Goal: Transaction & Acquisition: Purchase product/service

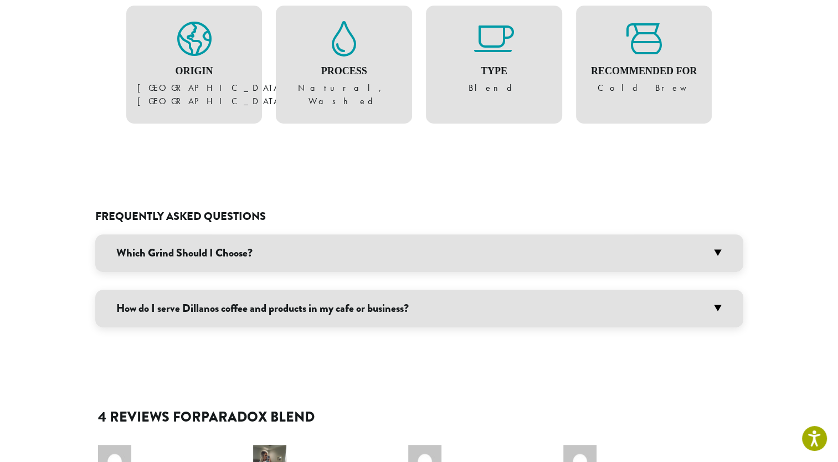
scroll to position [554, 0]
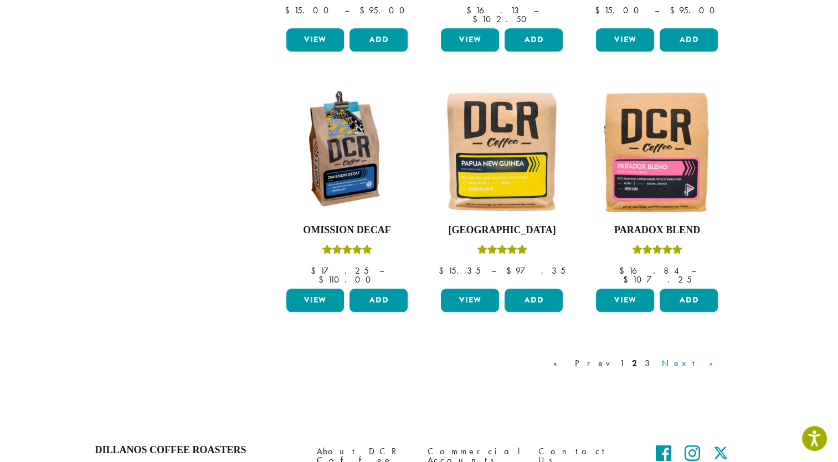
click at [707, 357] on link "Next »" at bounding box center [692, 363] width 64 height 13
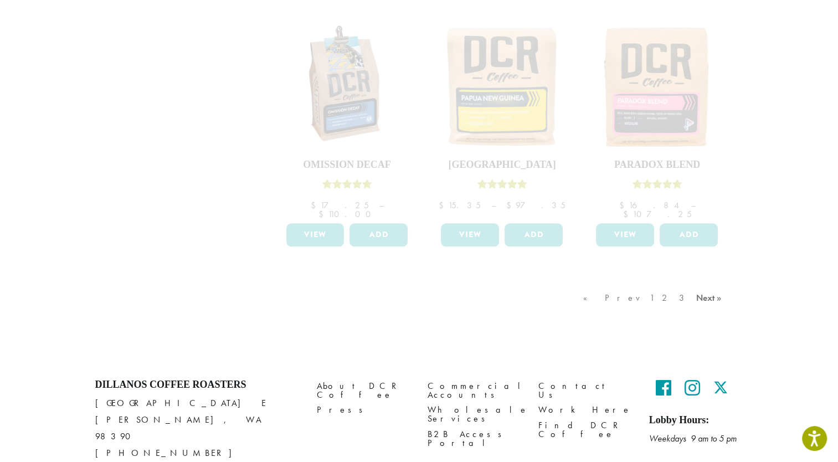
scroll to position [955, 0]
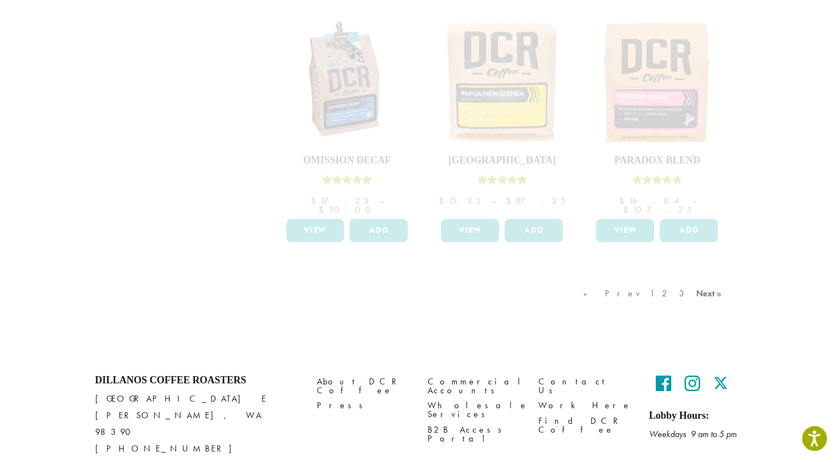
click at [717, 279] on div "« Prev 1 2 3 Next »" at bounding box center [654, 305] width 146 height 52
click at [705, 279] on div "« Prev 1 2 3 Next »" at bounding box center [654, 305] width 146 height 52
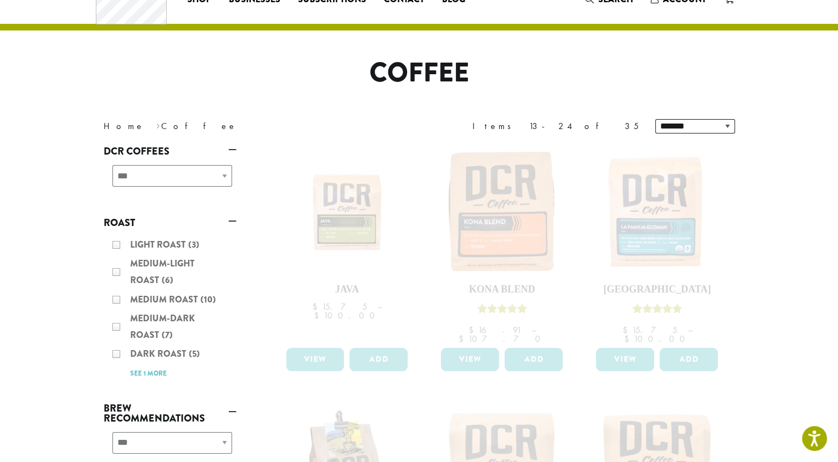
scroll to position [0, 0]
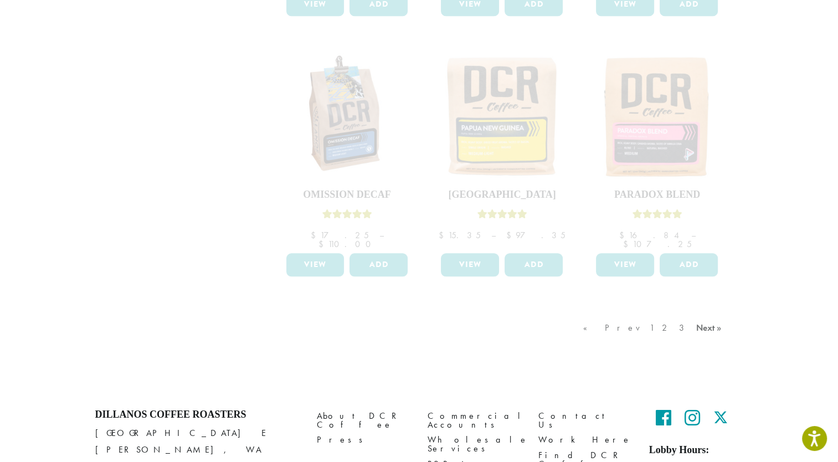
scroll to position [955, 0]
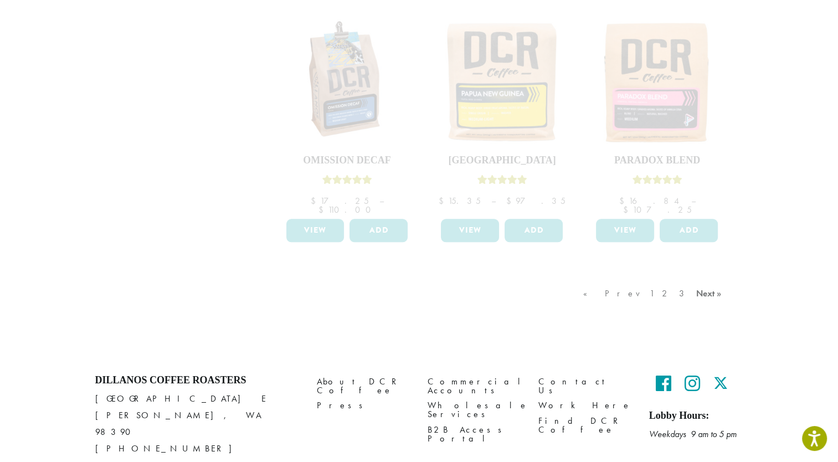
click at [705, 279] on div "« Prev 1 2 3 Next »" at bounding box center [654, 305] width 146 height 52
click at [704, 279] on div "« Prev 1 2 3 Next »" at bounding box center [654, 305] width 146 height 52
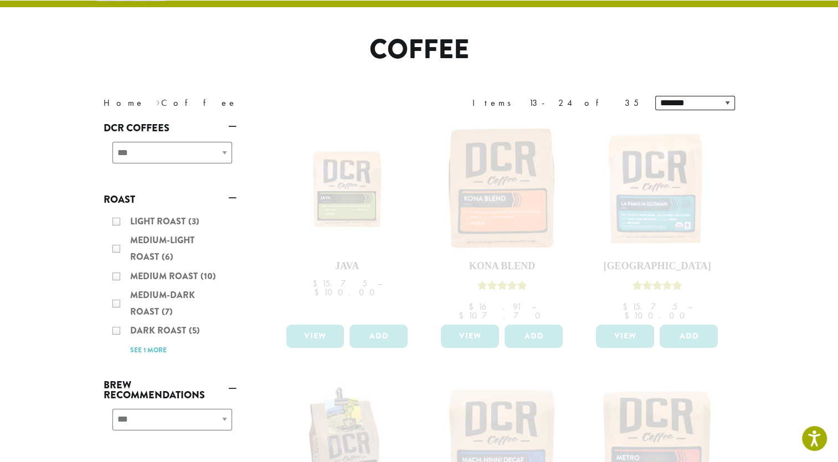
scroll to position [0, 0]
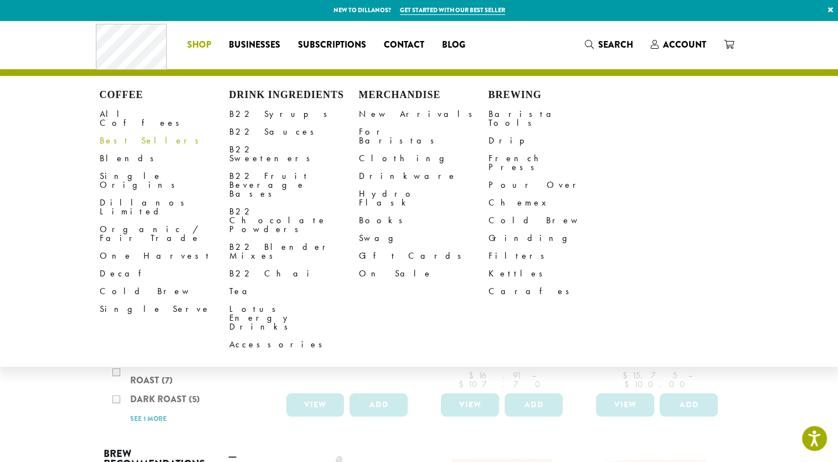
click at [117, 132] on link "Best Sellers" at bounding box center [165, 141] width 130 height 18
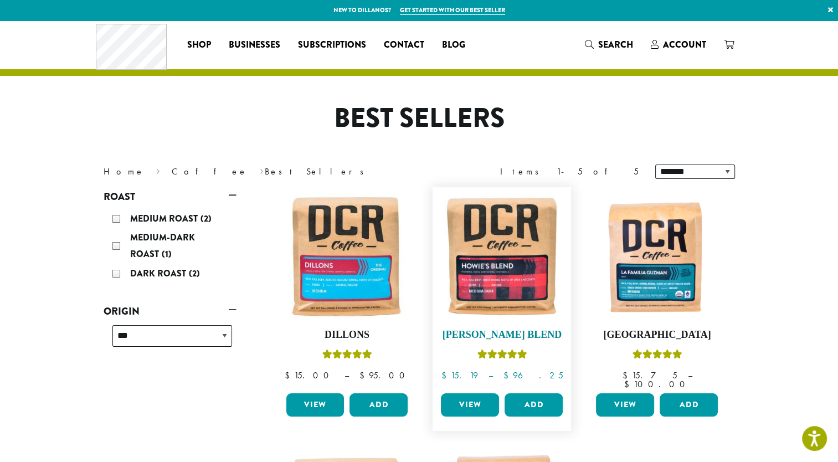
click at [498, 265] on img at bounding box center [501, 256] width 127 height 127
click at [337, 258] on img at bounding box center [346, 256] width 127 height 127
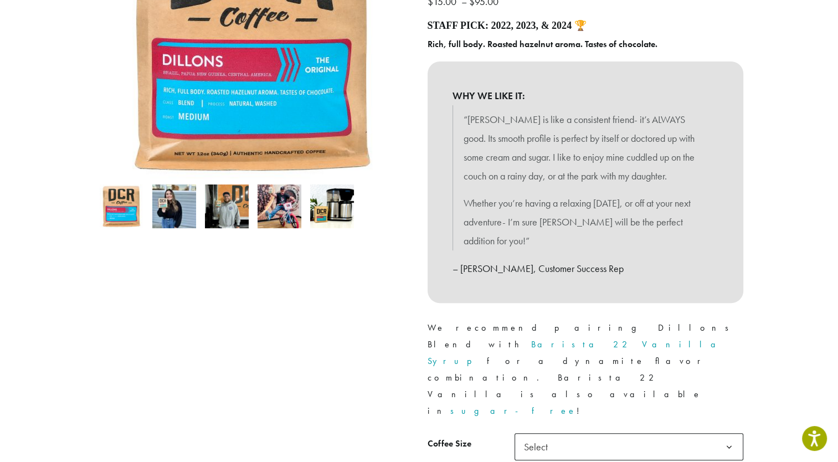
scroll to position [277, 0]
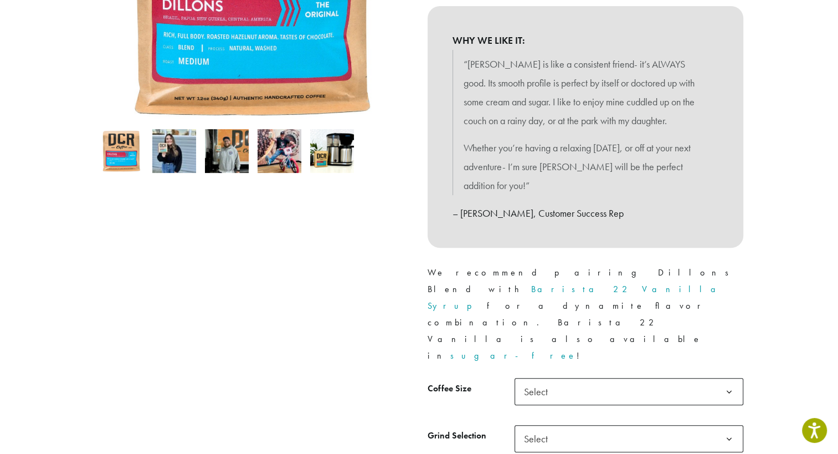
click at [687, 378] on span "Select" at bounding box center [629, 391] width 229 height 27
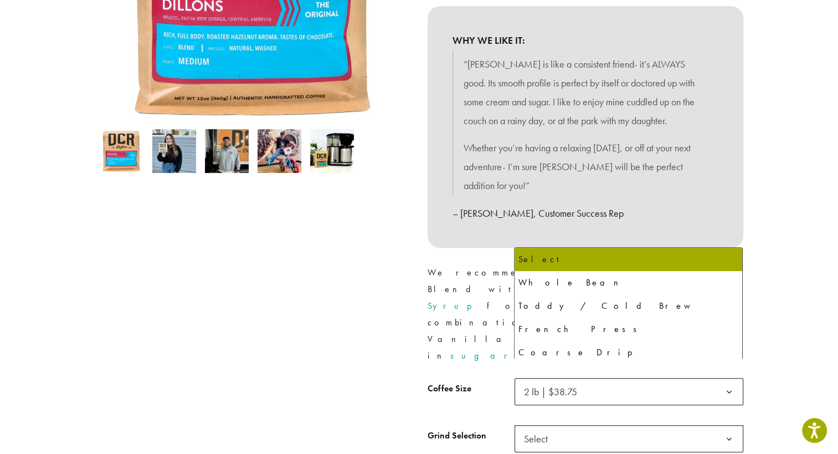
click at [680, 425] on span "Select" at bounding box center [629, 438] width 229 height 27
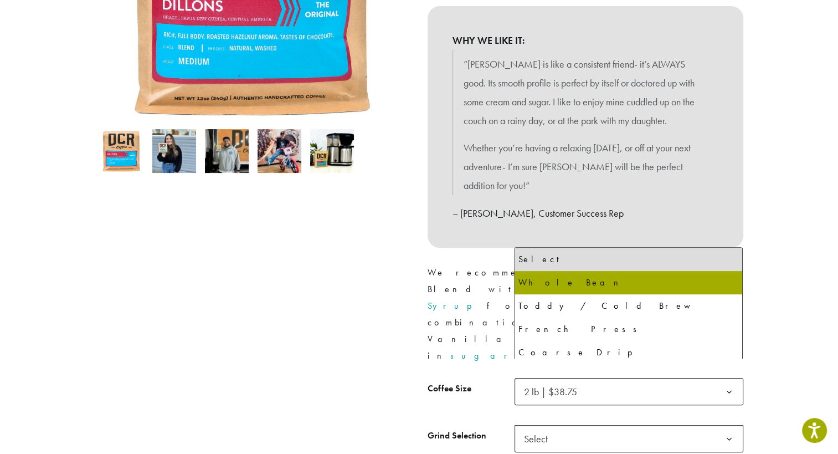
select select "**********"
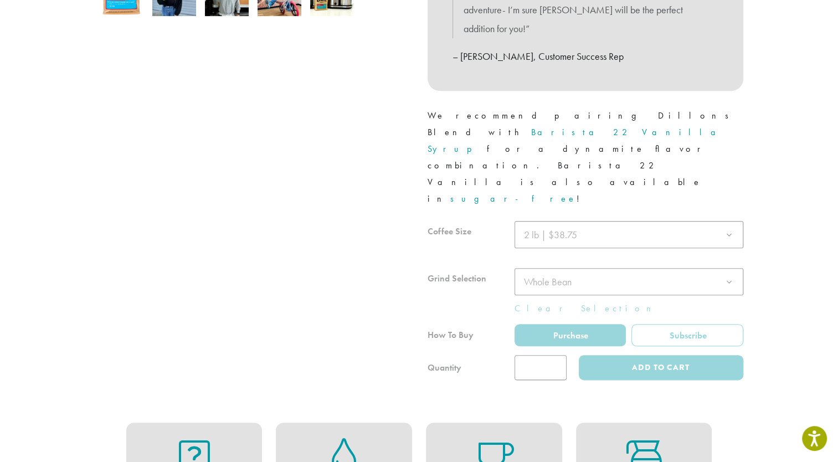
scroll to position [443, 0]
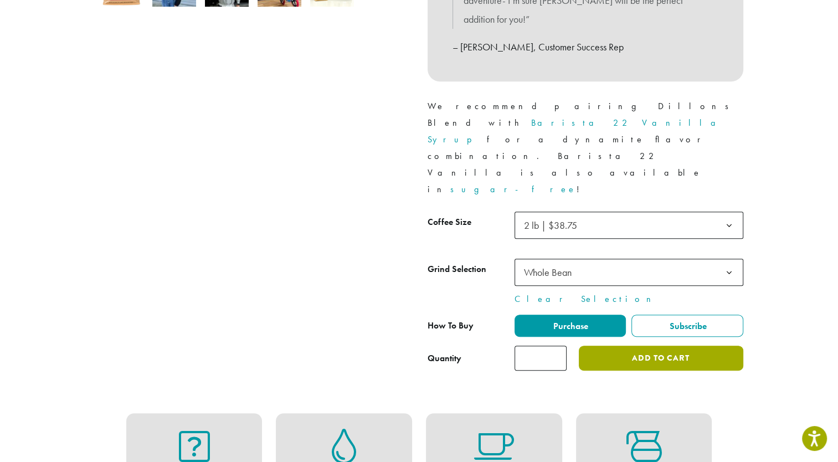
click at [659, 346] on button "Add to cart" at bounding box center [661, 358] width 164 height 25
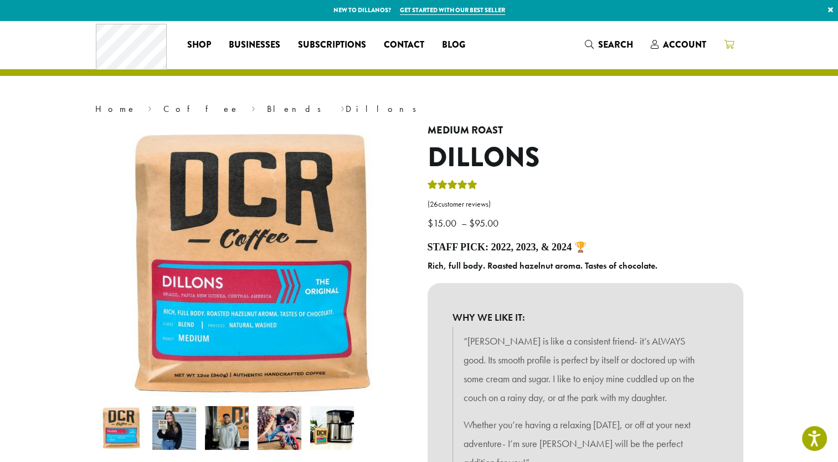
click at [726, 44] on icon at bounding box center [729, 44] width 10 height 9
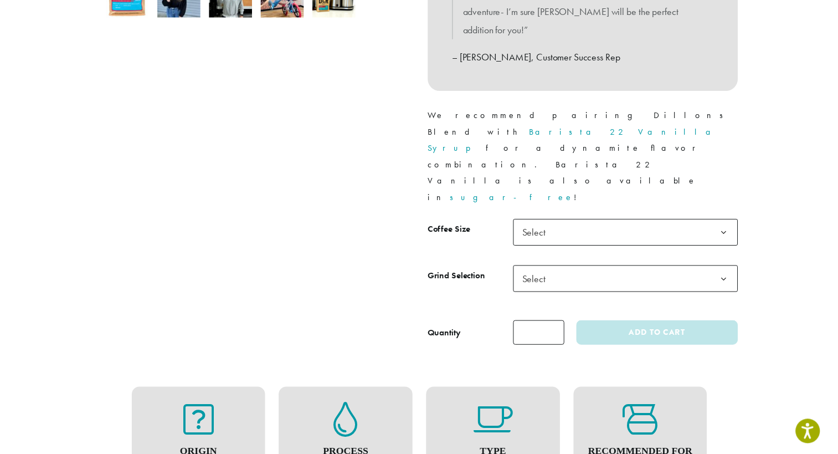
scroll to position [443, 0]
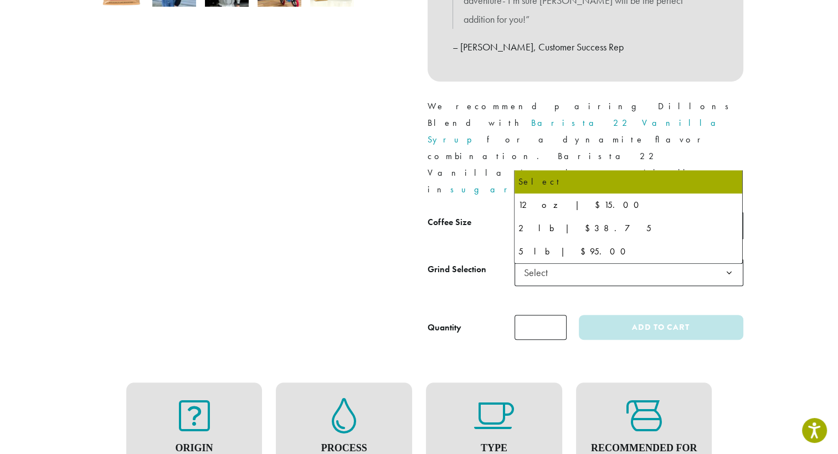
click at [623, 212] on span "Select" at bounding box center [629, 225] width 229 height 27
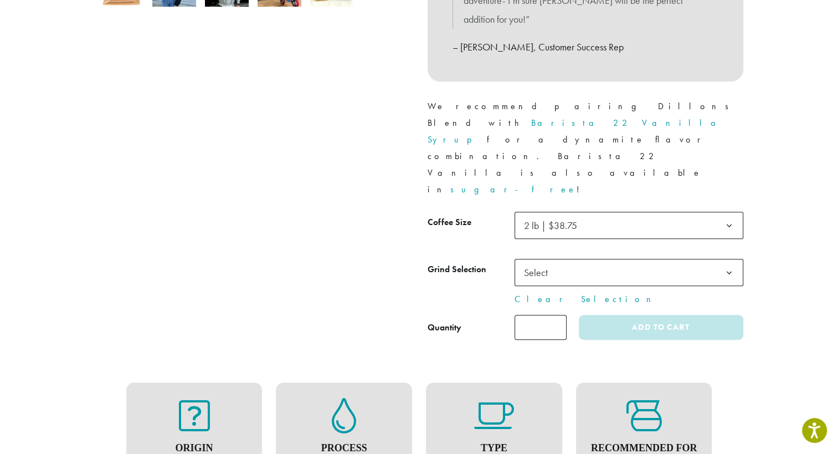
click at [587, 259] on span "Select" at bounding box center [629, 272] width 229 height 27
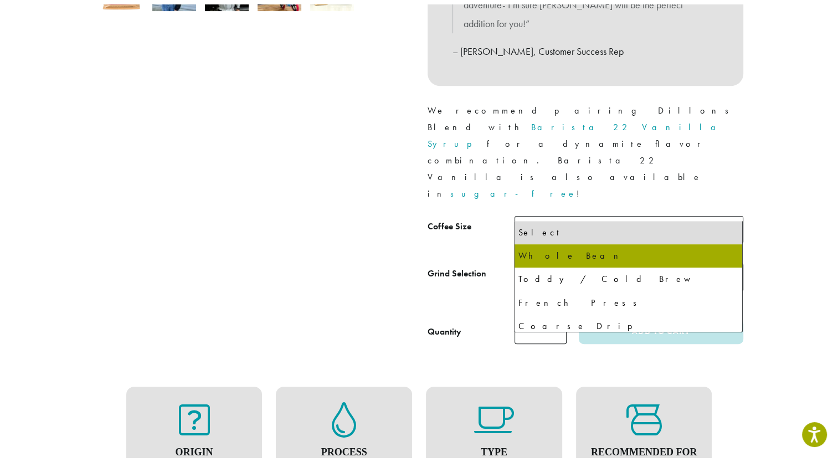
scroll to position [428, 0]
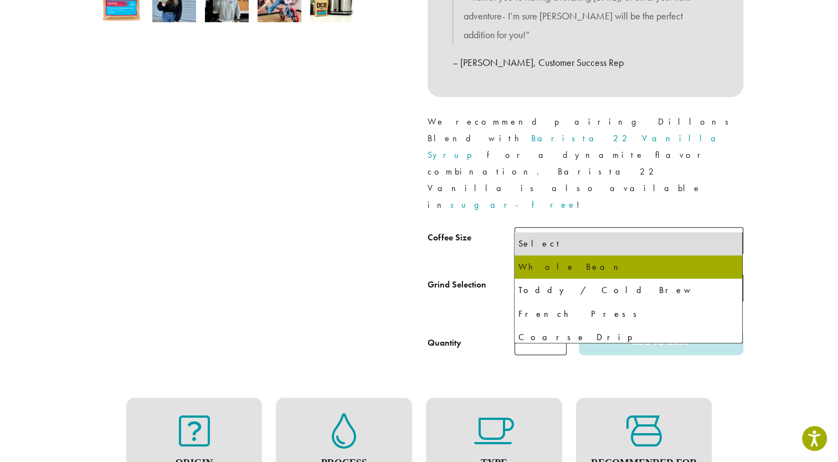
select select "**********"
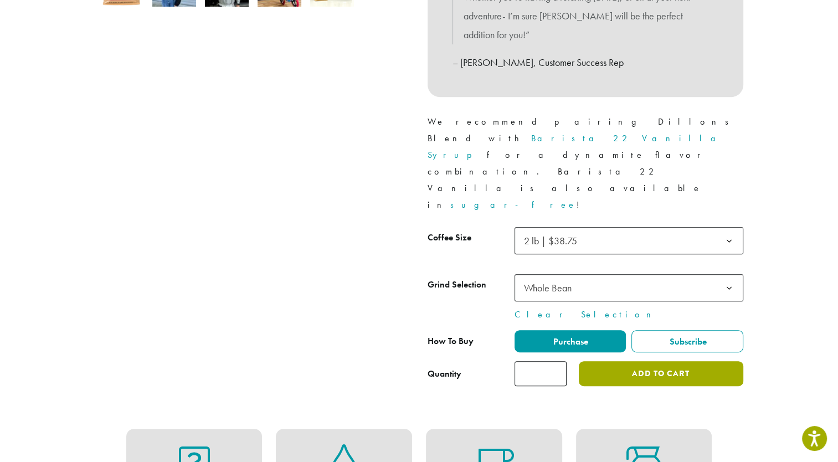
click at [658, 361] on button "Add to cart" at bounding box center [661, 373] width 164 height 25
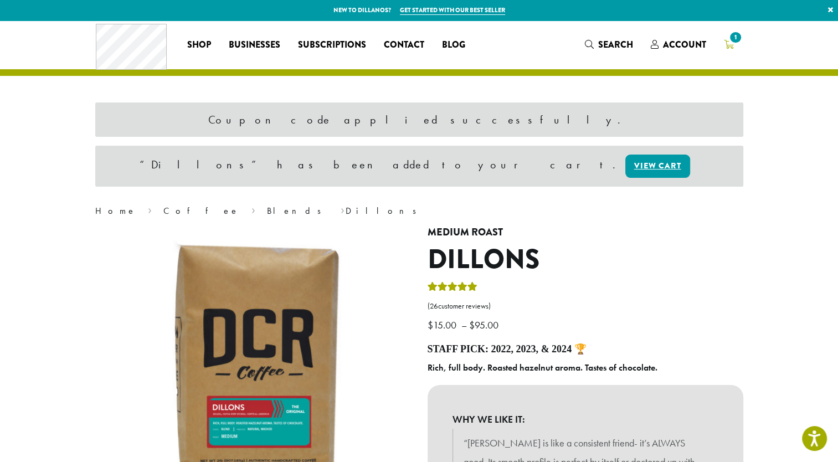
click at [732, 38] on span "1" at bounding box center [735, 37] width 15 height 15
